Goal: Task Accomplishment & Management: Use online tool/utility

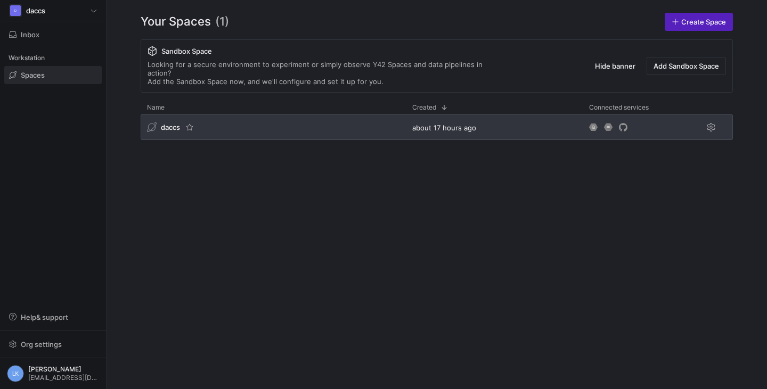
click at [168, 123] on span "daccs" at bounding box center [170, 127] width 19 height 9
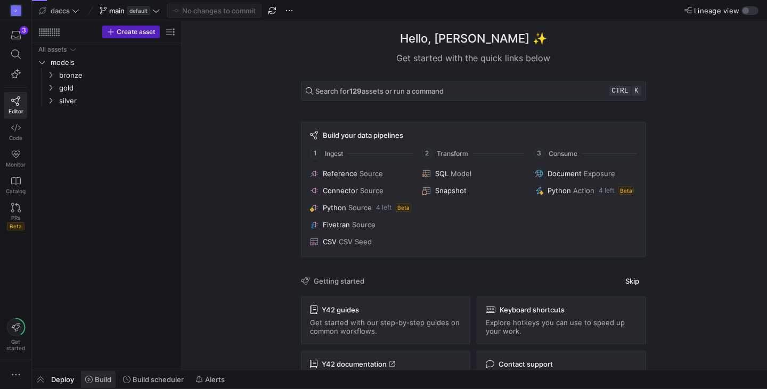
click at [99, 383] on span "Build" at bounding box center [103, 379] width 17 height 9
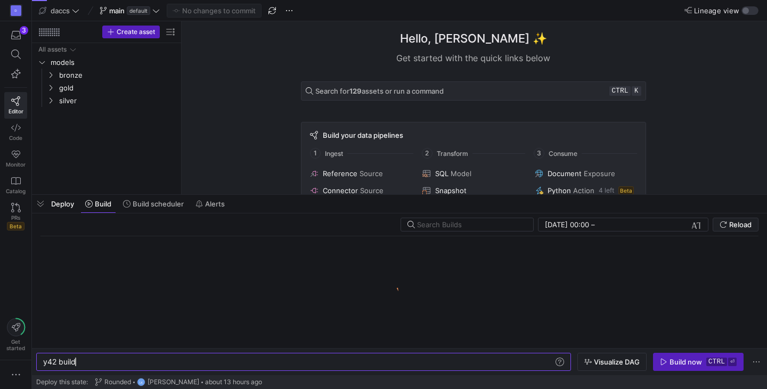
scroll to position [0, 32]
